Goal: Complete application form

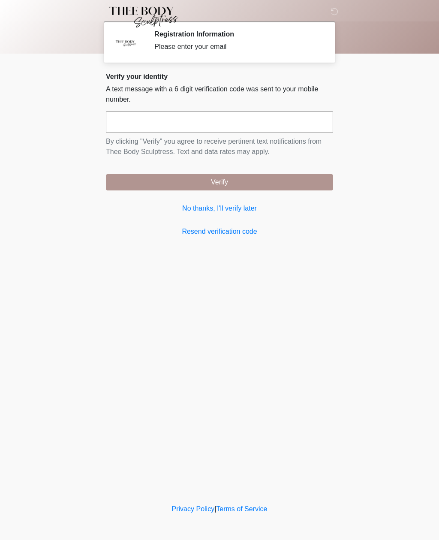
click at [271, 123] on input "text" at bounding box center [219, 122] width 227 height 21
click at [220, 182] on button "Verify" at bounding box center [219, 182] width 227 height 16
click at [272, 123] on input "***" at bounding box center [219, 122] width 227 height 21
type input "******"
click at [279, 186] on button "Verify" at bounding box center [219, 182] width 227 height 16
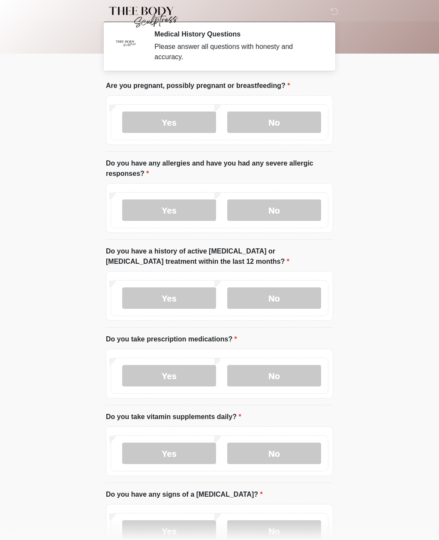
click at [293, 124] on label "No" at bounding box center [274, 122] width 94 height 21
click at [299, 212] on label "No" at bounding box center [274, 209] width 94 height 21
click at [309, 303] on label "No" at bounding box center [274, 297] width 94 height 21
click at [304, 377] on label "No" at bounding box center [274, 375] width 94 height 21
click at [178, 456] on label "Yes" at bounding box center [169, 453] width 94 height 21
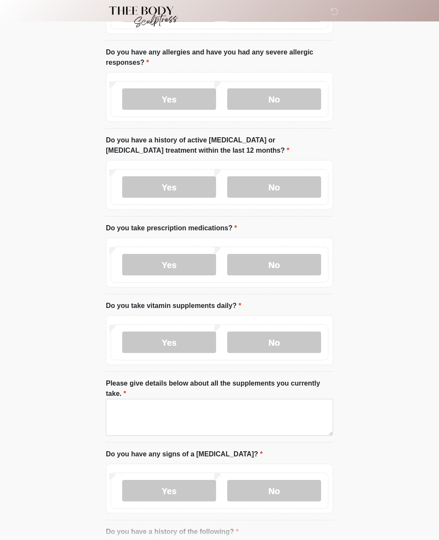
scroll to position [111, 0]
click at [202, 421] on textarea "Please give details below about all the supplements you currently take." at bounding box center [219, 417] width 227 height 37
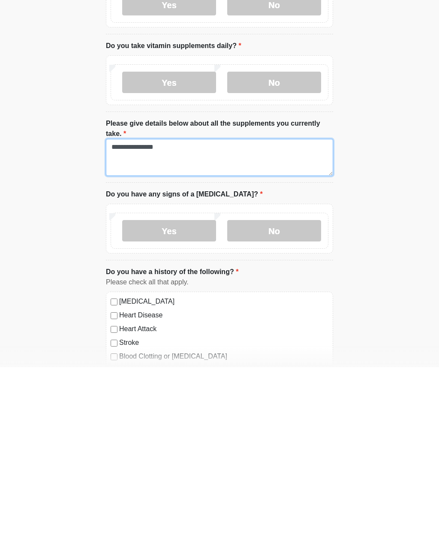
scroll to position [202, 0]
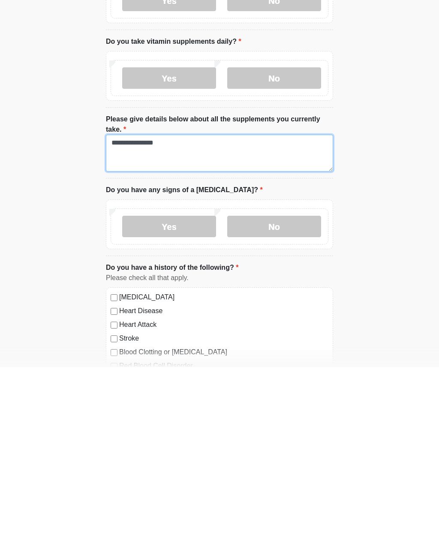
type textarea "**********"
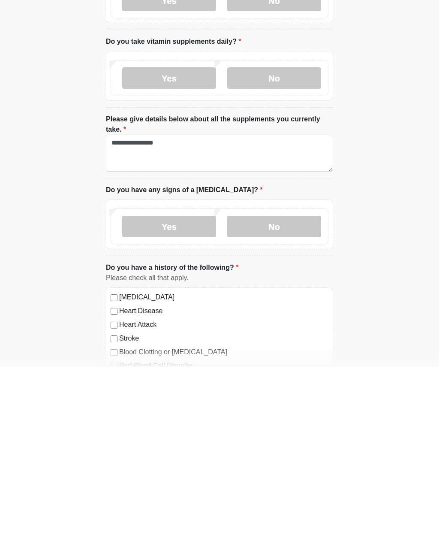
click at [299, 389] on label "No" at bounding box center [274, 399] width 94 height 21
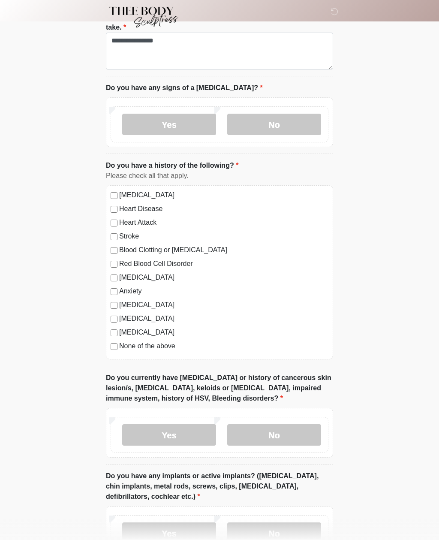
scroll to position [488, 0]
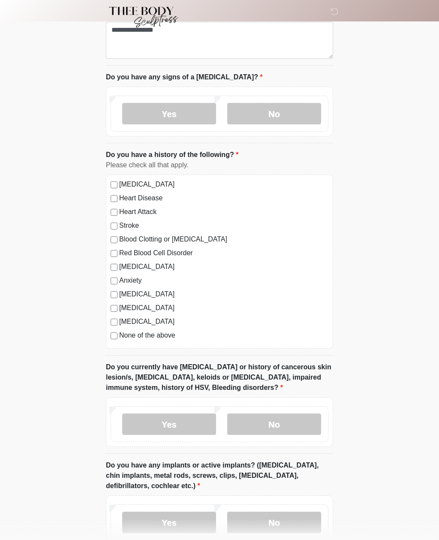
click at [289, 428] on label "No" at bounding box center [274, 424] width 94 height 21
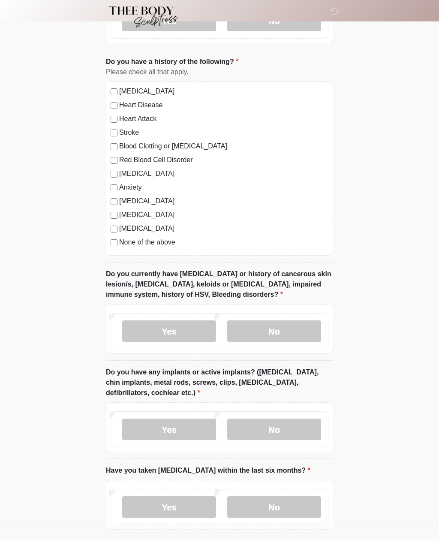
scroll to position [596, 0]
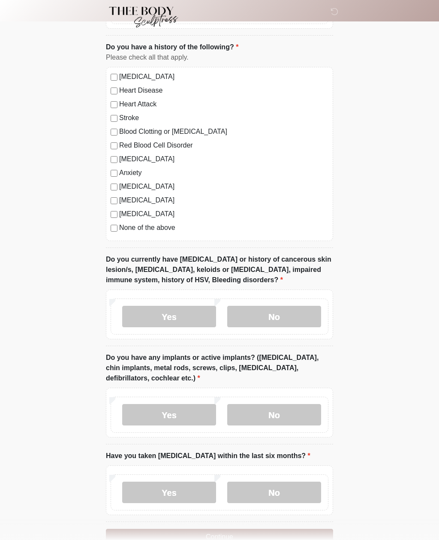
click at [306, 415] on label "No" at bounding box center [274, 414] width 94 height 21
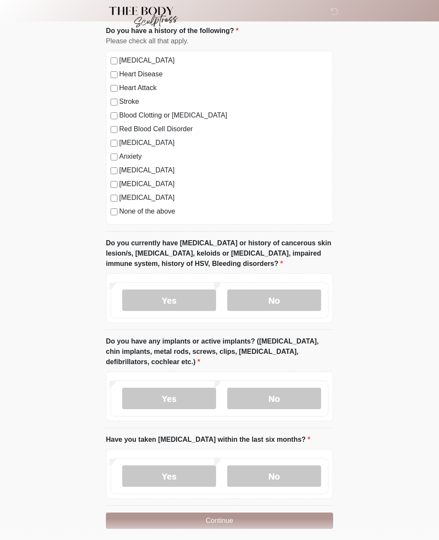
scroll to position [618, 0]
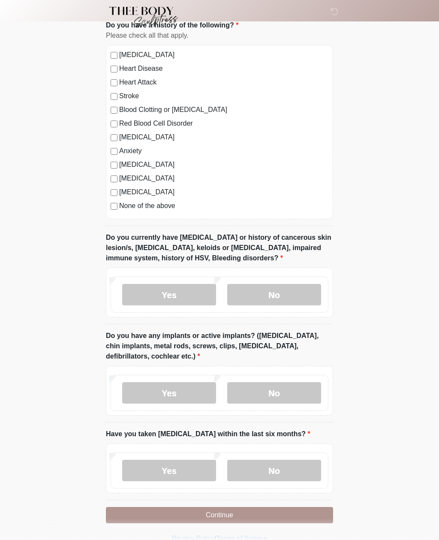
click at [292, 472] on label "No" at bounding box center [274, 470] width 94 height 21
click at [297, 514] on button "Continue" at bounding box center [219, 515] width 227 height 16
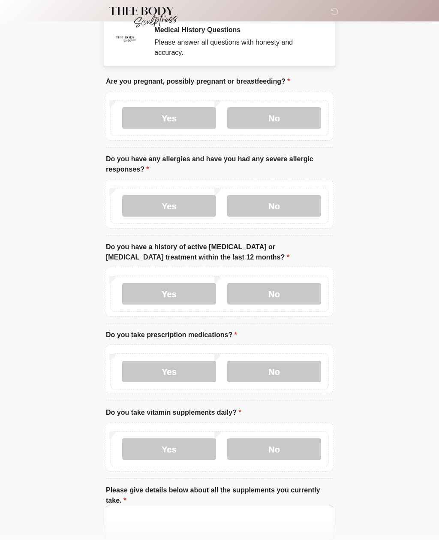
scroll to position [0, 0]
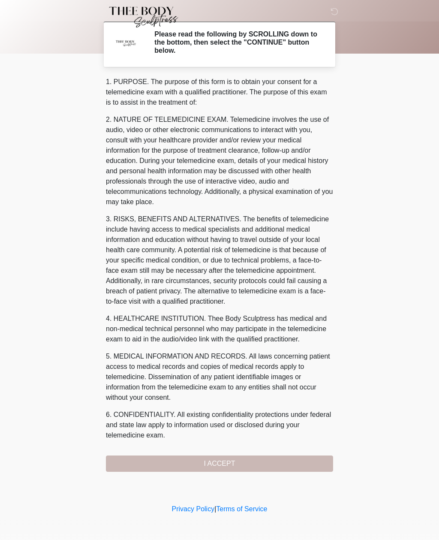
click at [295, 467] on div "1. PURPOSE. The purpose of this form is to obtain your consent for a telemedici…" at bounding box center [219, 274] width 227 height 395
click at [290, 465] on div "1. PURPOSE. The purpose of this form is to obtain your consent for a telemedici…" at bounding box center [219, 274] width 227 height 395
click at [278, 474] on div "‎ ‎ ‎ ‎ Please read the following by SCROLLING down to the bottom, then select …" at bounding box center [219, 251] width 257 height 485
click at [270, 468] on div "1. PURPOSE. The purpose of this form is to obtain your consent for a telemedici…" at bounding box center [219, 274] width 227 height 395
click at [279, 470] on div "1. PURPOSE. The purpose of this form is to obtain your consent for a telemedici…" at bounding box center [219, 274] width 227 height 395
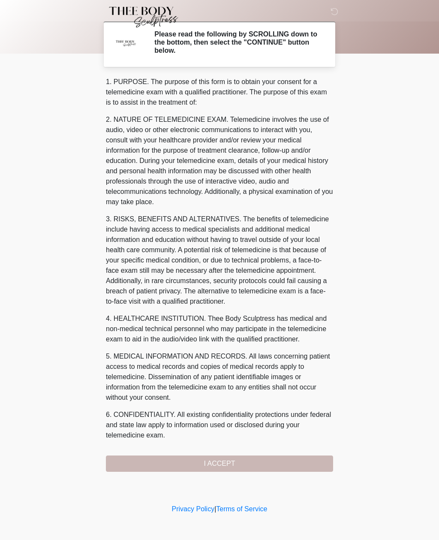
click at [225, 466] on div "1. PURPOSE. The purpose of this form is to obtain your consent for a telemedici…" at bounding box center [219, 274] width 227 height 395
click at [251, 467] on div "1. PURPOSE. The purpose of this form is to obtain your consent for a telemedici…" at bounding box center [219, 274] width 227 height 395
click at [308, 461] on div "1. PURPOSE. The purpose of this form is to obtain your consent for a telemedici…" at bounding box center [219, 274] width 227 height 395
click at [313, 461] on div "1. PURPOSE. The purpose of this form is to obtain your consent for a telemedici…" at bounding box center [219, 274] width 227 height 395
click at [317, 468] on div "1. PURPOSE. The purpose of this form is to obtain your consent for a telemedici…" at bounding box center [219, 274] width 227 height 395
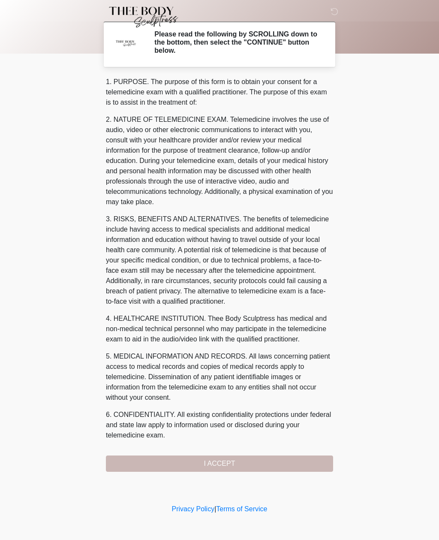
click at [313, 466] on div "1. PURPOSE. The purpose of this form is to obtain your consent for a telemedici…" at bounding box center [219, 274] width 227 height 395
click at [309, 465] on div "1. PURPOSE. The purpose of this form is to obtain your consent for a telemedici…" at bounding box center [219, 274] width 227 height 395
click at [309, 459] on div "1. PURPOSE. The purpose of this form is to obtain your consent for a telemedici…" at bounding box center [219, 274] width 227 height 395
click at [306, 466] on div "1. PURPOSE. The purpose of this form is to obtain your consent for a telemedici…" at bounding box center [219, 274] width 227 height 395
click at [306, 465] on div "1. PURPOSE. The purpose of this form is to obtain your consent for a telemedici…" at bounding box center [219, 274] width 227 height 395
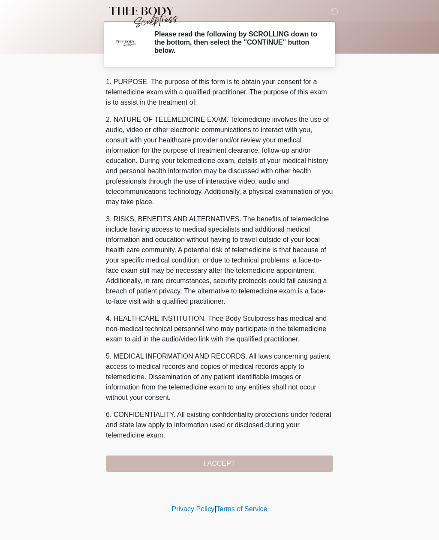
click at [305, 465] on div "1. PURPOSE. The purpose of this form is to obtain your consent for a telemedici…" at bounding box center [219, 274] width 227 height 395
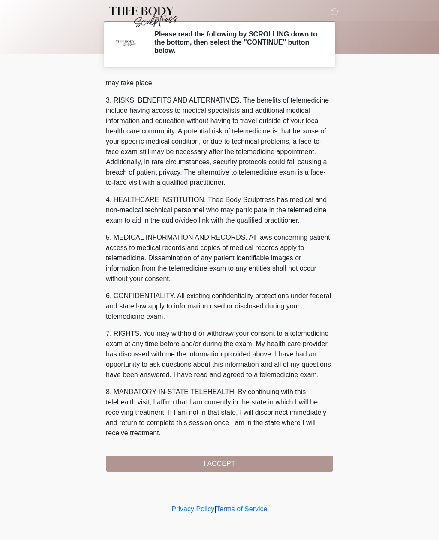
scroll to position [129, 0]
click at [246, 462] on button "I ACCEPT" at bounding box center [219, 464] width 227 height 16
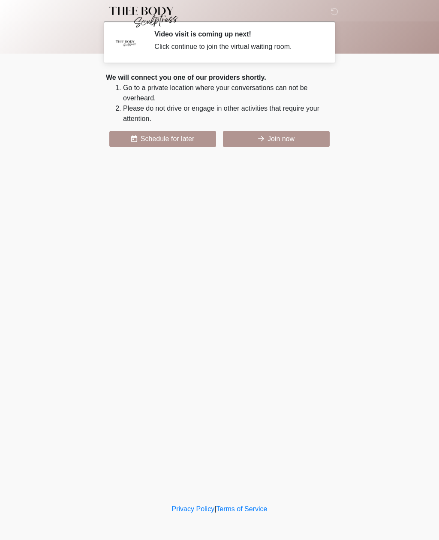
click at [289, 138] on button "Join now" at bounding box center [276, 139] width 107 height 16
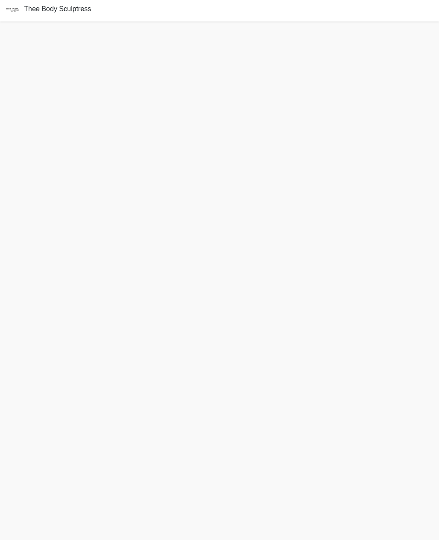
scroll to position [3, 0]
